Goal: Communication & Community: Share content

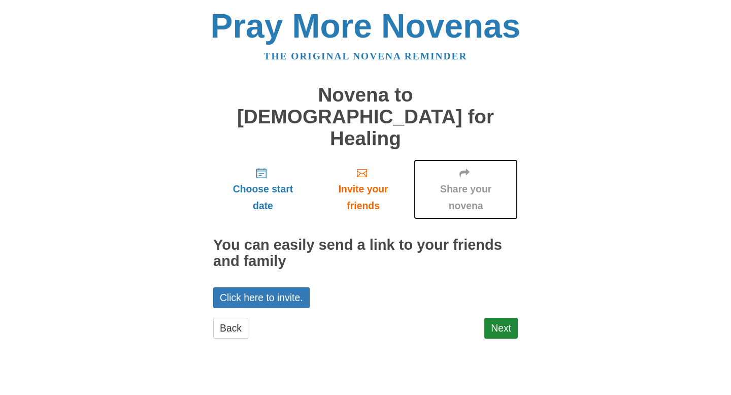
click at [465, 181] on span "Share your novena" at bounding box center [466, 198] width 84 height 34
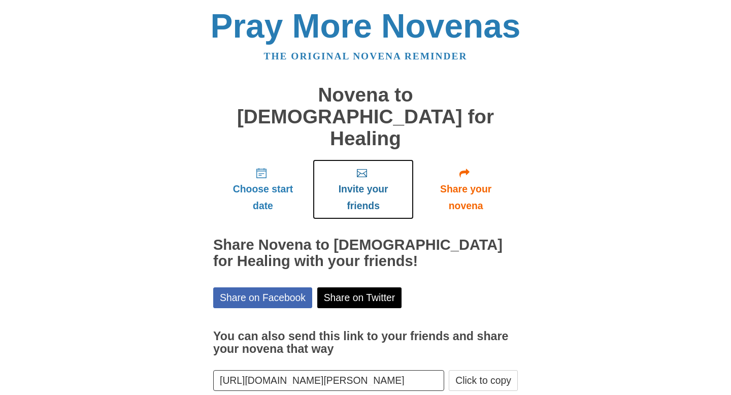
click at [369, 181] on span "Invite your friends" at bounding box center [363, 198] width 81 height 34
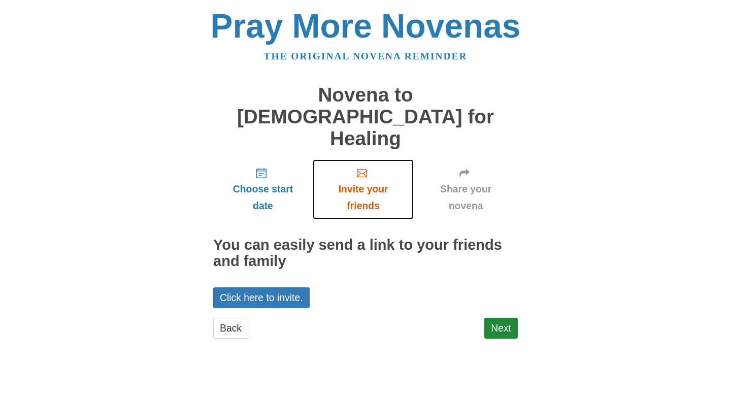
click at [363, 159] on link "Invite your friends" at bounding box center [363, 189] width 101 height 60
click at [367, 181] on span "Invite your friends" at bounding box center [363, 198] width 81 height 34
click at [502, 318] on link "Next" at bounding box center [501, 328] width 34 height 21
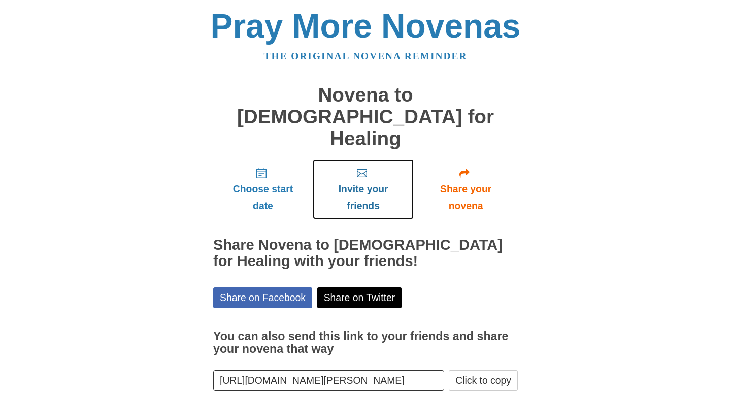
click at [363, 181] on span "Invite your friends" at bounding box center [363, 198] width 81 height 34
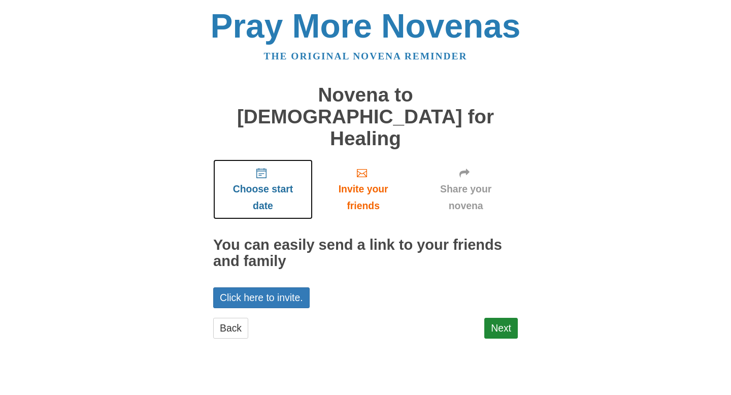
click at [265, 168] on icon "Choose start date" at bounding box center [261, 173] width 10 height 10
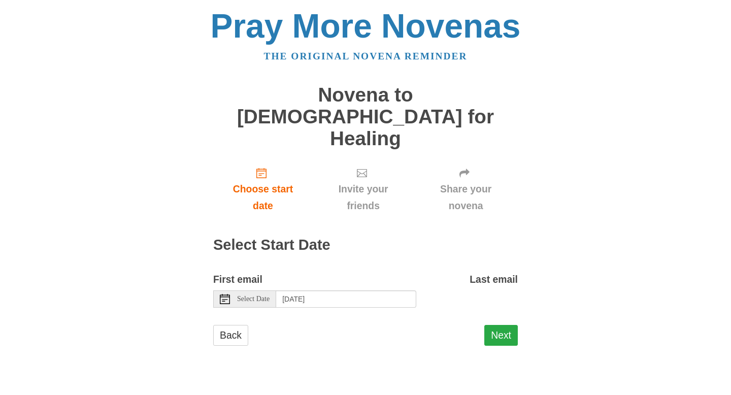
click at [496, 325] on button "Next" at bounding box center [501, 335] width 34 height 21
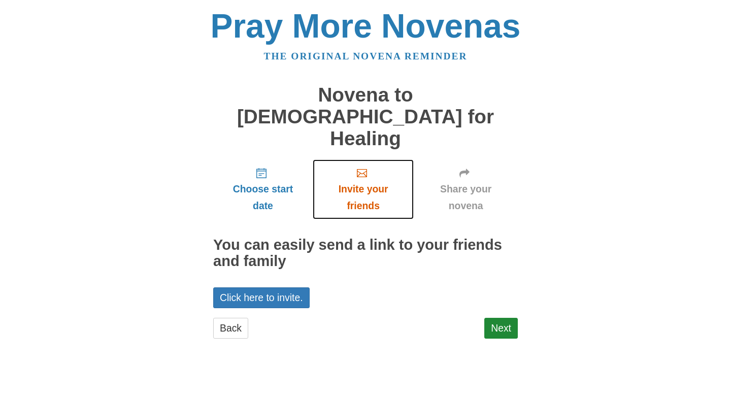
click at [362, 181] on span "Invite your friends" at bounding box center [363, 198] width 81 height 34
click at [364, 168] on icon "Invite your friends" at bounding box center [362, 173] width 10 height 10
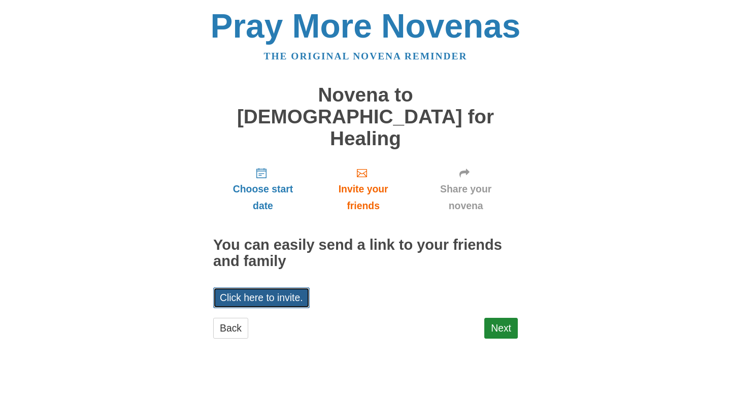
click at [274, 287] on link "Click here to invite." at bounding box center [261, 297] width 96 height 21
